Goal: Answer question/provide support

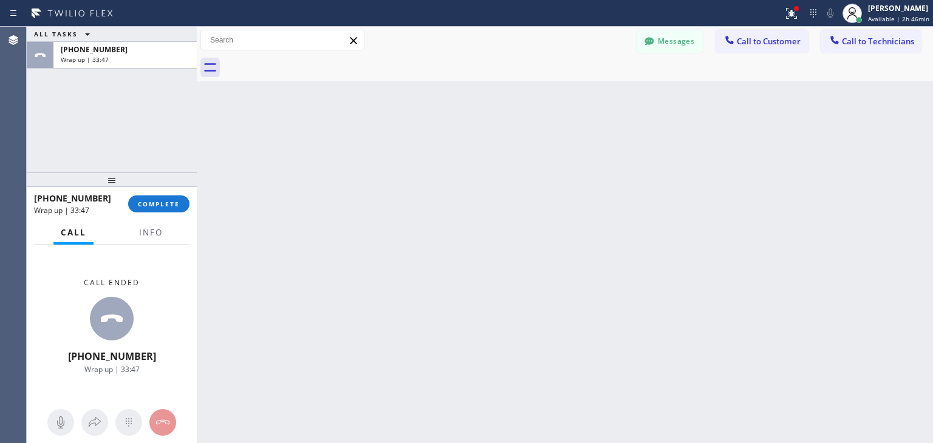
scroll to position [124, 0]
click at [164, 52] on div "[PHONE_NUMBER]" at bounding box center [125, 49] width 129 height 10
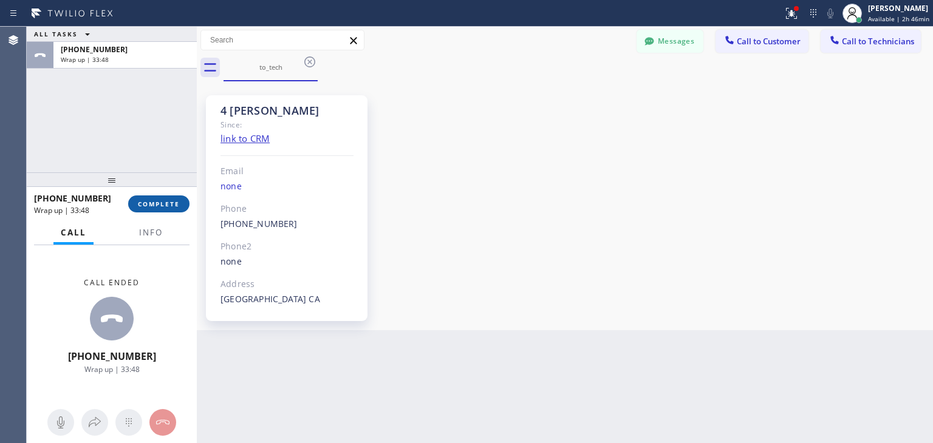
click at [170, 205] on span "COMPLETE" at bounding box center [159, 204] width 42 height 8
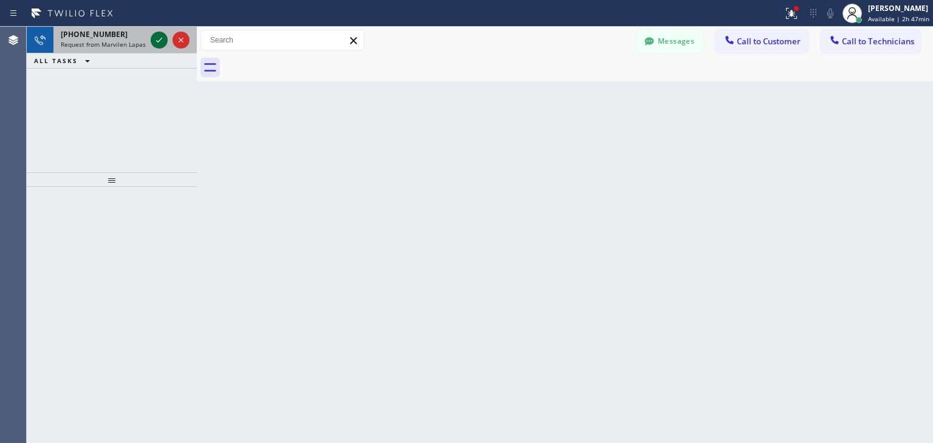
click at [160, 44] on icon at bounding box center [159, 40] width 15 height 15
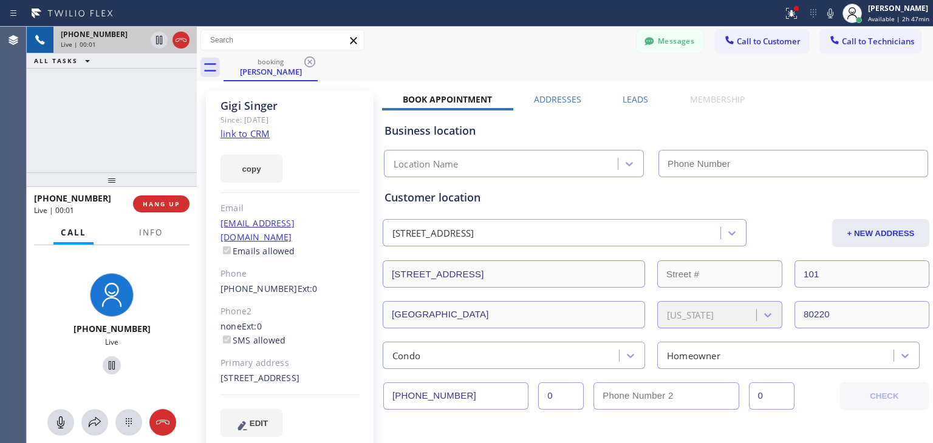
type input "[PHONE_NUMBER]"
click at [311, 63] on icon at bounding box center [309, 62] width 15 height 15
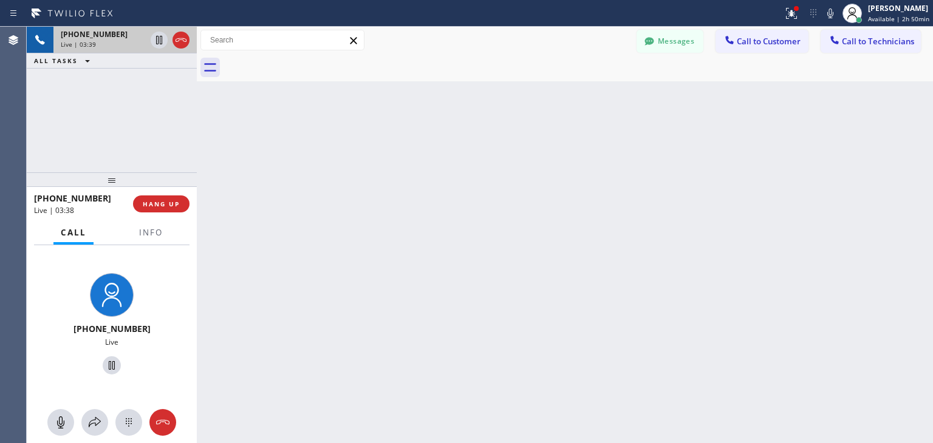
click at [197, 134] on div at bounding box center [197, 235] width 0 height 416
click at [172, 205] on span "HANG UP" at bounding box center [162, 204] width 37 height 8
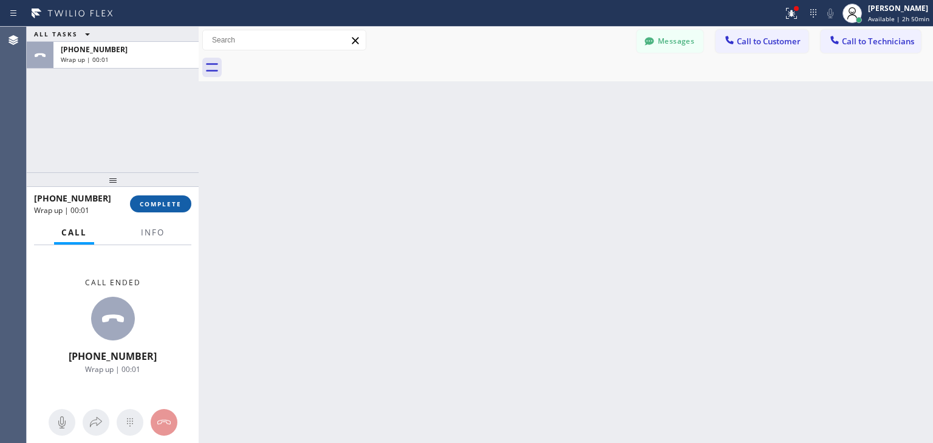
click at [172, 205] on span "COMPLETE" at bounding box center [161, 204] width 42 height 8
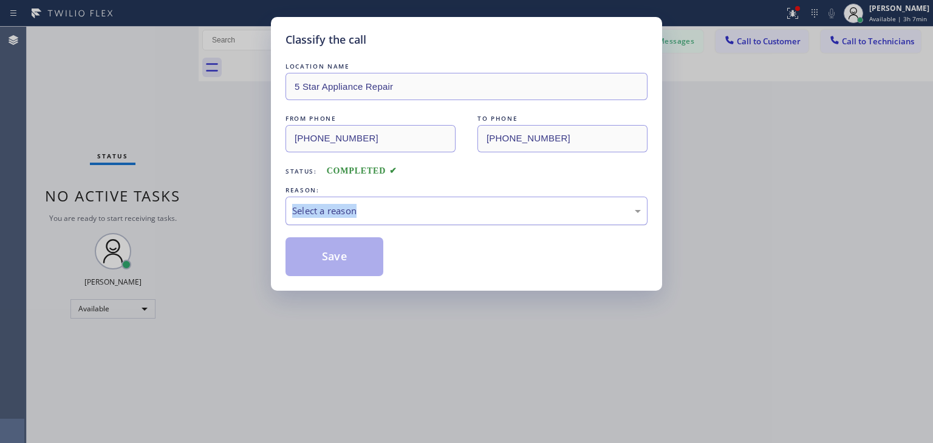
drag, startPoint x: 594, startPoint y: 180, endPoint x: 589, endPoint y: 200, distance: 20.2
click at [589, 200] on div "LOCATION NAME 5 Star Appliance Repair FROM PHONE [PHONE_NUMBER] TO PHONE [PHONE…" at bounding box center [466, 168] width 362 height 216
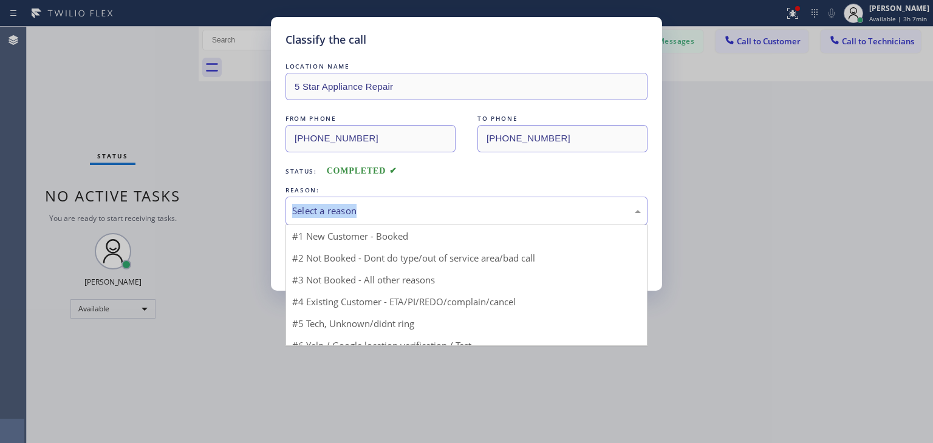
click at [589, 200] on div "Select a reason" at bounding box center [466, 211] width 362 height 29
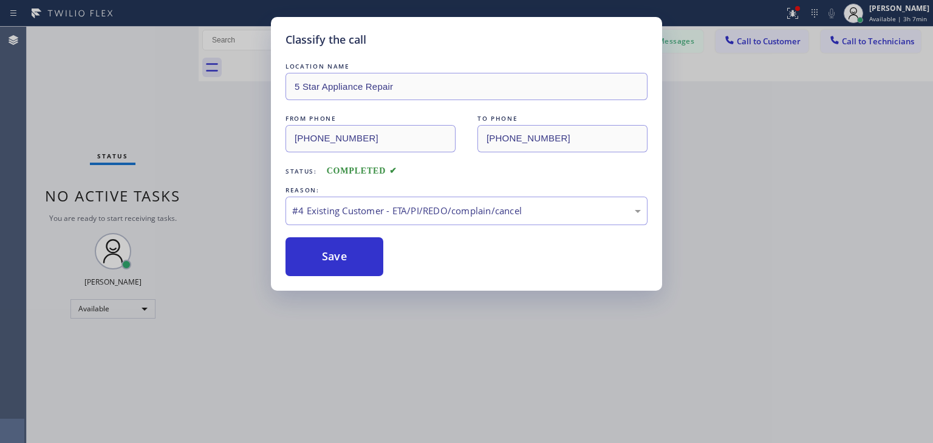
click at [341, 233] on div "LOCATION NAME 5 Star Appliance Repair FROM PHONE [PHONE_NUMBER] TO PHONE [PHONE…" at bounding box center [466, 168] width 362 height 216
click at [335, 255] on button "Save" at bounding box center [334, 256] width 98 height 39
